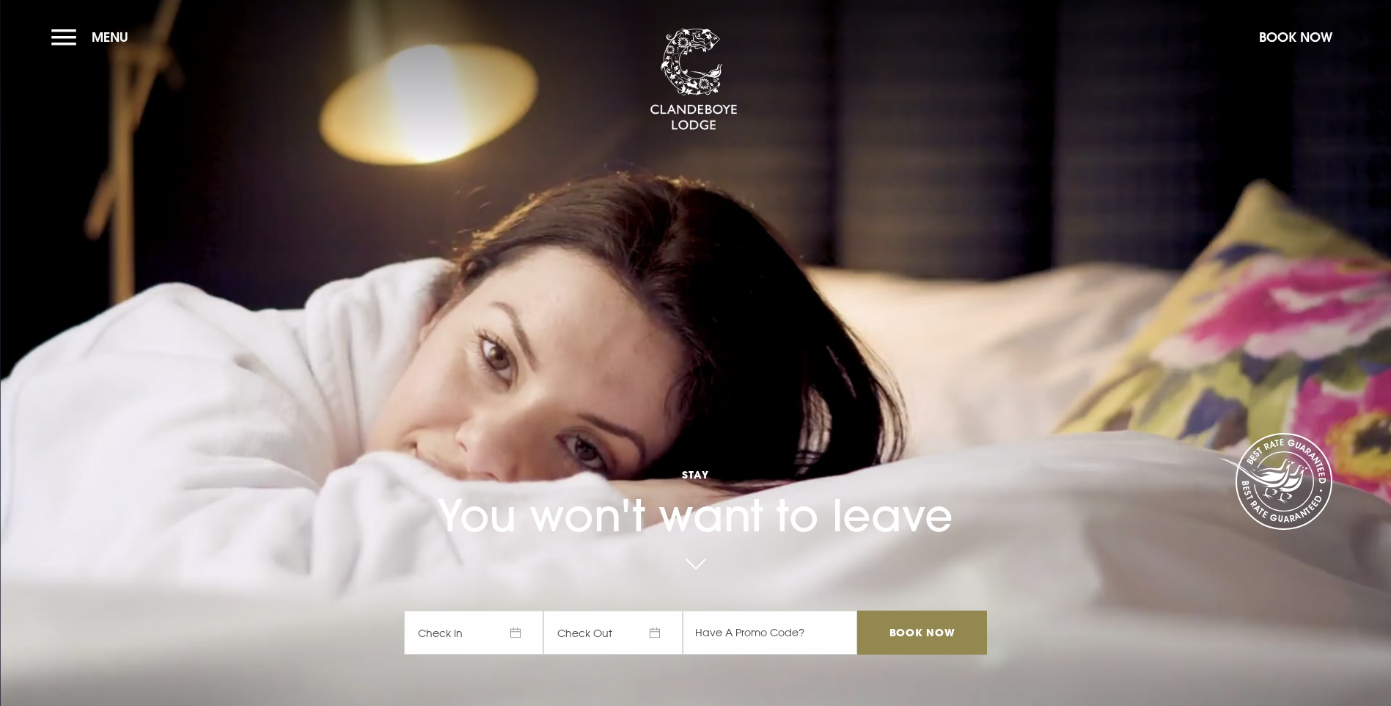
click at [520, 610] on span "Check In" at bounding box center [473, 632] width 139 height 44
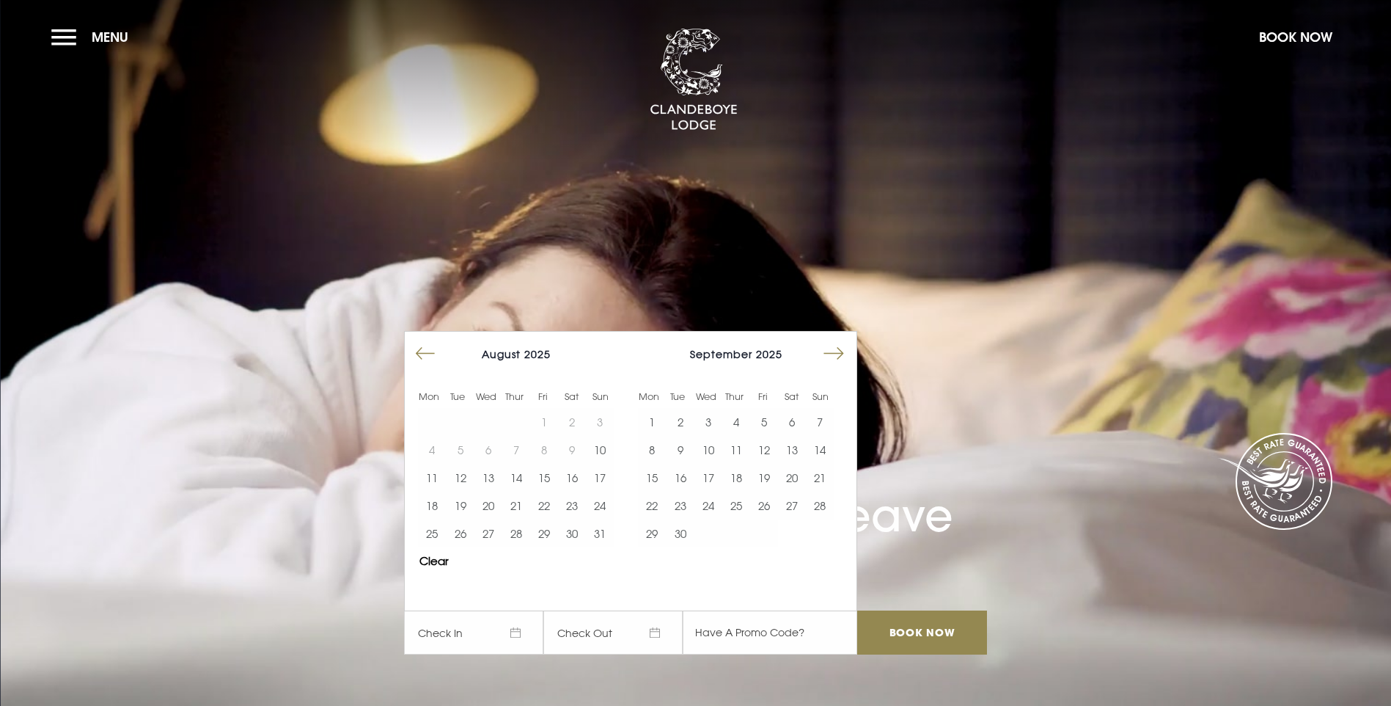
click at [838, 340] on button "Move forward to switch to the next month." at bounding box center [834, 354] width 28 height 28
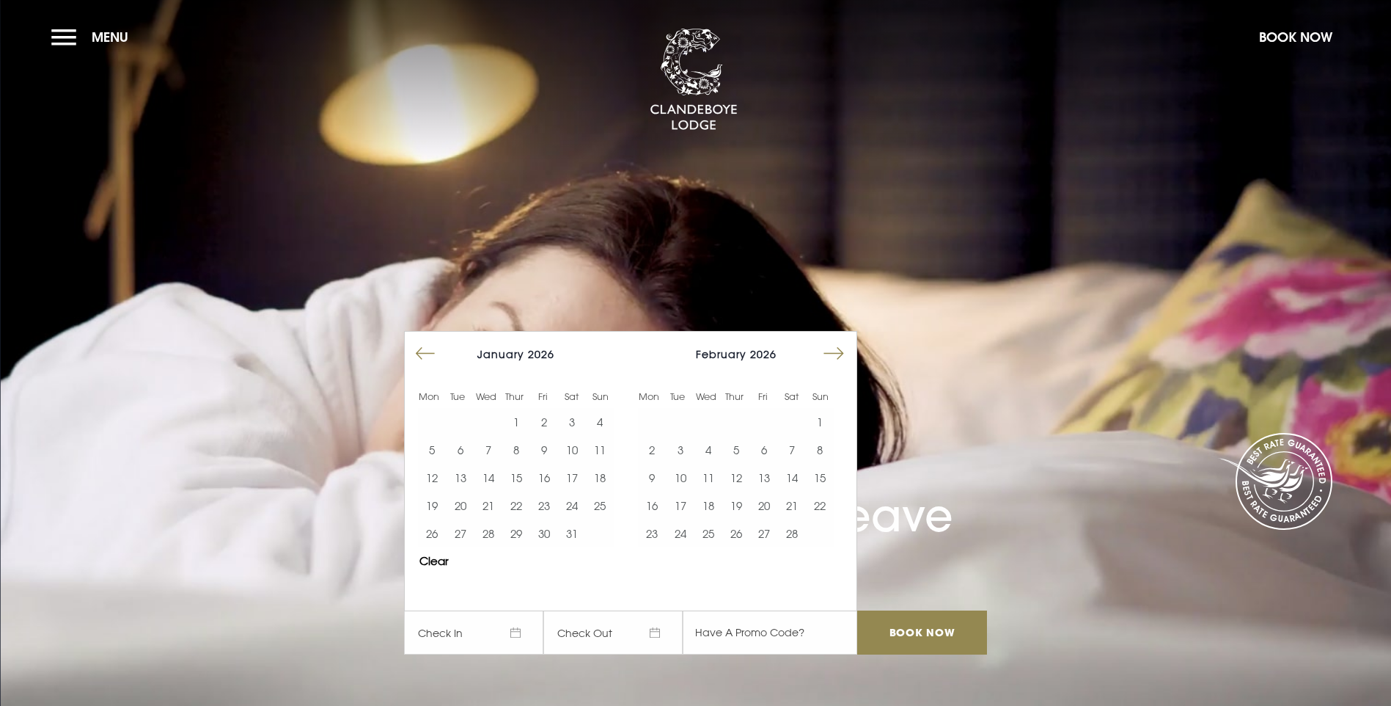
click at [838, 340] on button "Move forward to switch to the next month." at bounding box center [834, 354] width 28 height 28
click at [735, 491] on button "21" at bounding box center [736, 505] width 28 height 28
click at [831, 491] on button "24" at bounding box center [820, 505] width 28 height 28
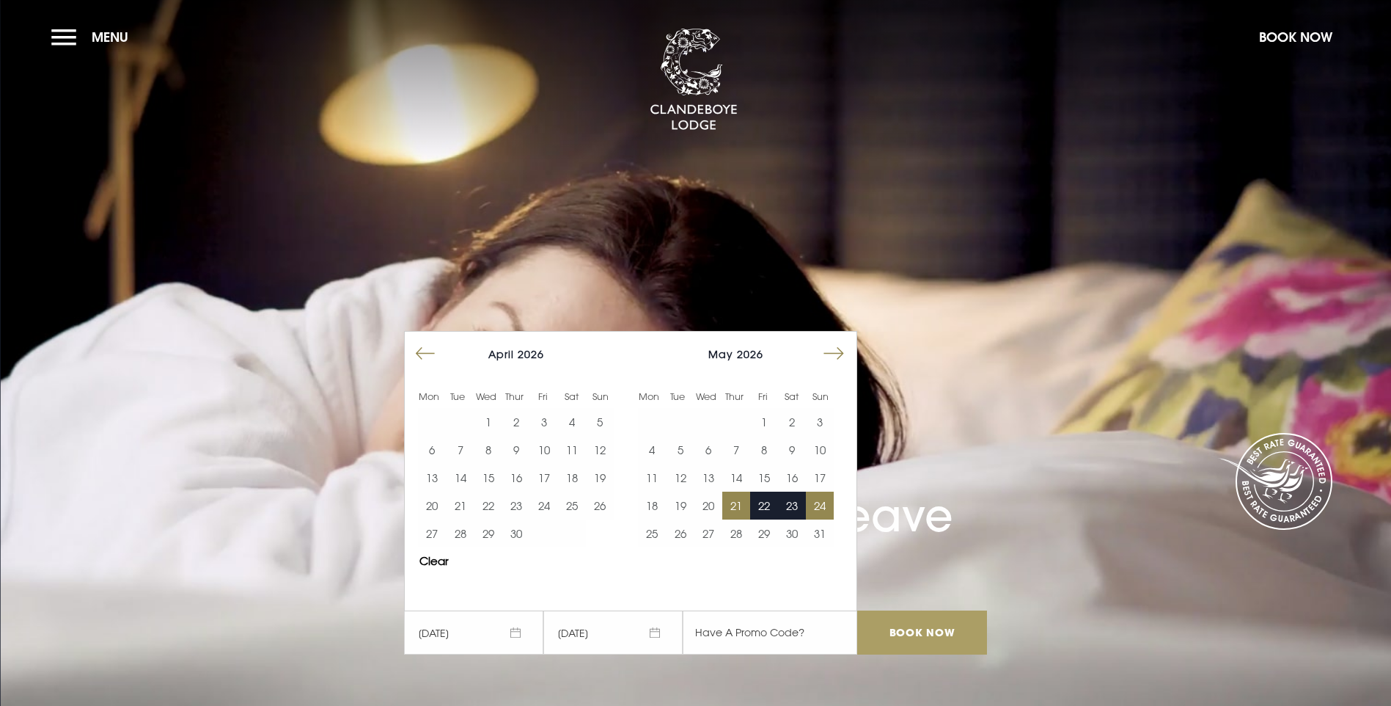
click at [891, 610] on input "Book Now" at bounding box center [921, 632] width 129 height 44
